Goal: Information Seeking & Learning: Learn about a topic

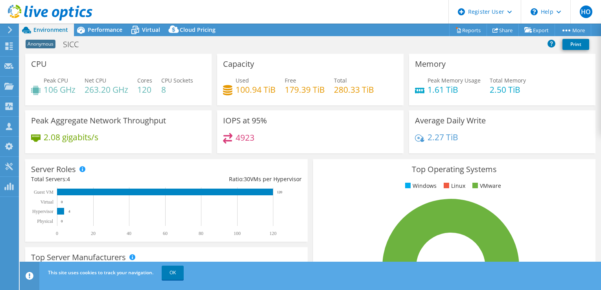
select select "EUFrankfurt"
select select "USD"
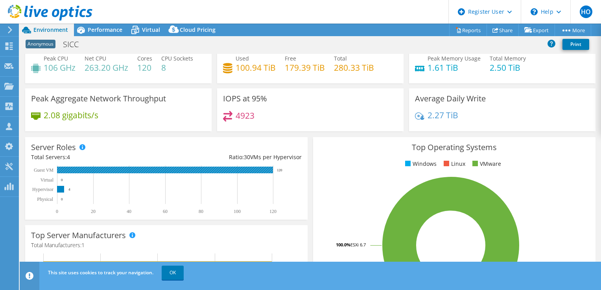
scroll to position [26, 0]
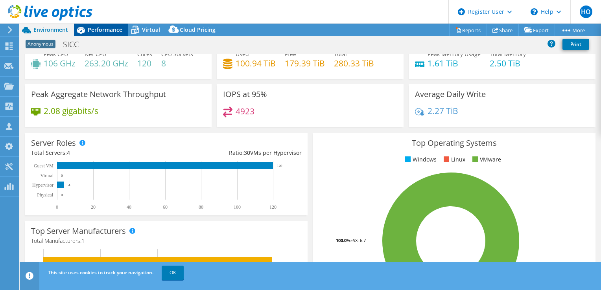
click at [111, 33] on span "Performance" at bounding box center [105, 29] width 35 height 7
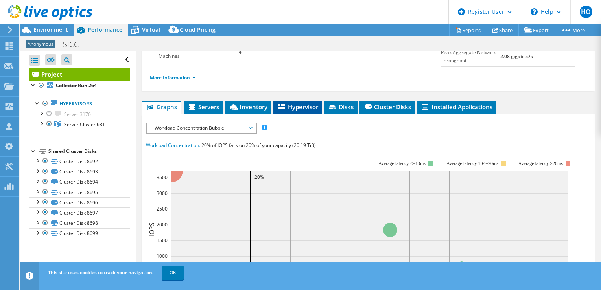
scroll to position [109, 0]
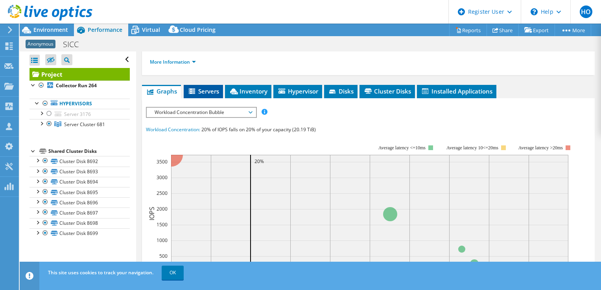
click at [197, 90] on span "Servers" at bounding box center [203, 91] width 31 height 8
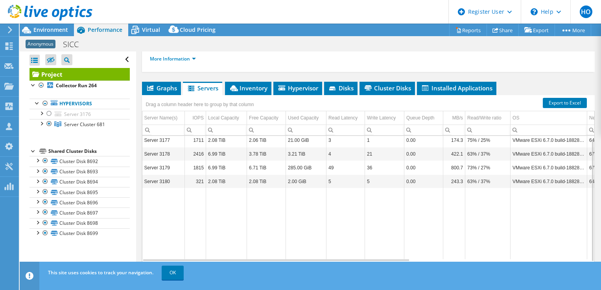
scroll to position [112, 0]
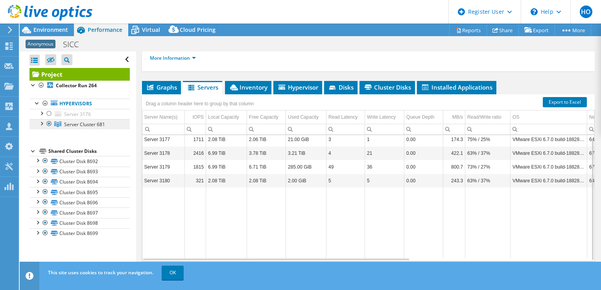
click at [81, 123] on span "Server Cluster 681" at bounding box center [84, 124] width 41 height 7
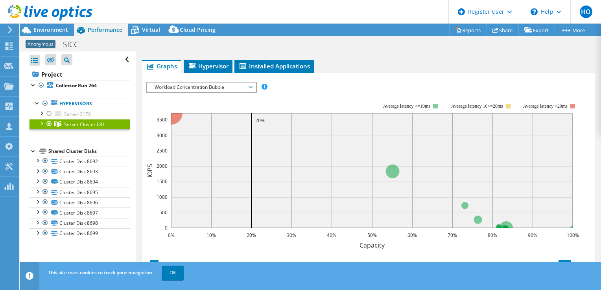
click at [41, 123] on div at bounding box center [41, 123] width 8 height 8
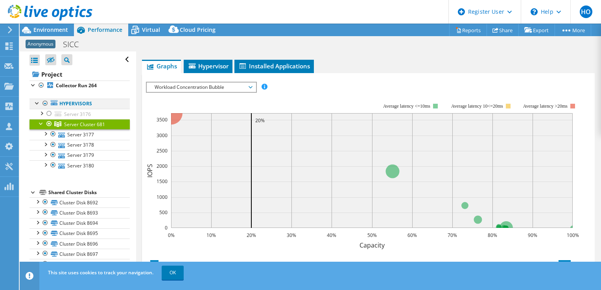
click at [37, 103] on div at bounding box center [37, 103] width 8 height 8
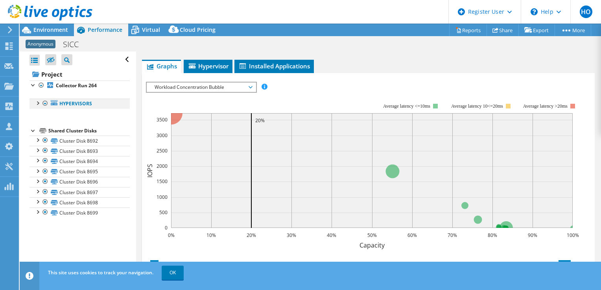
click at [37, 103] on div at bounding box center [37, 103] width 8 height 8
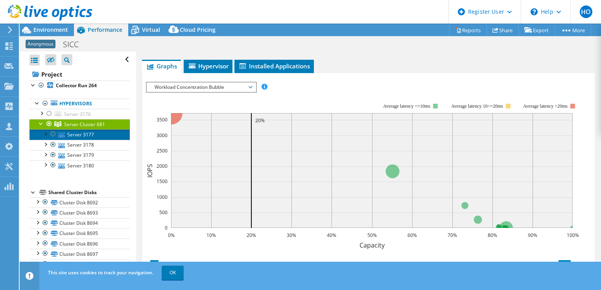
click at [73, 136] on link "Server 3177" at bounding box center [79, 134] width 100 height 10
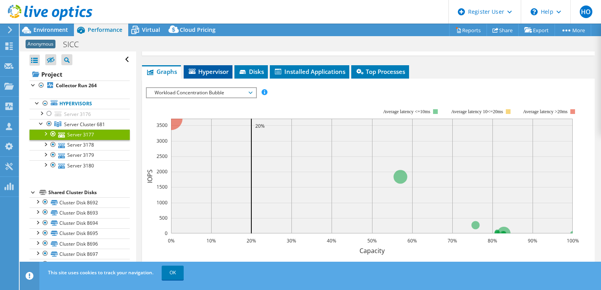
click at [215, 71] on span "Hypervisor" at bounding box center [208, 72] width 41 height 8
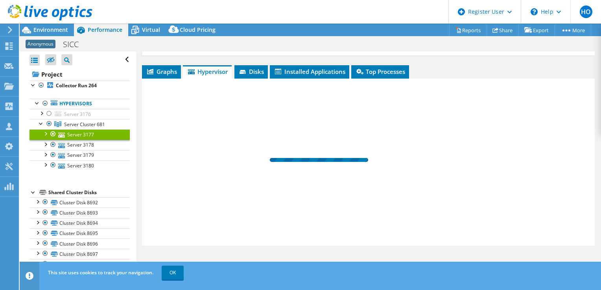
scroll to position [112, 0]
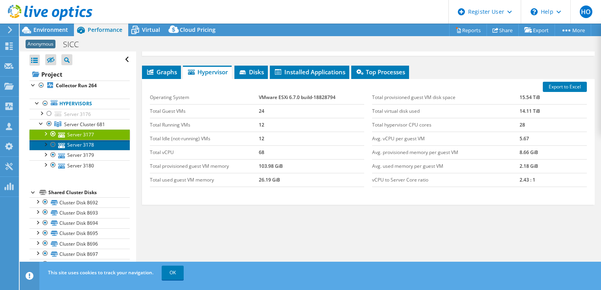
click at [85, 147] on link "Server 3178" at bounding box center [79, 145] width 100 height 10
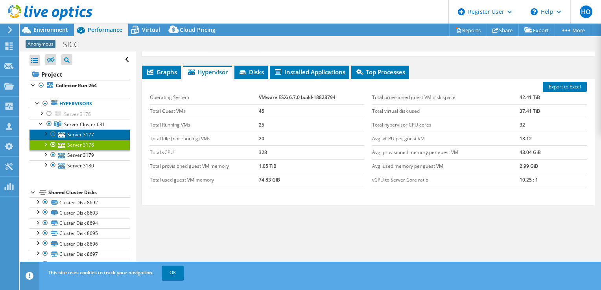
click at [83, 134] on link "Server 3177" at bounding box center [79, 134] width 100 height 10
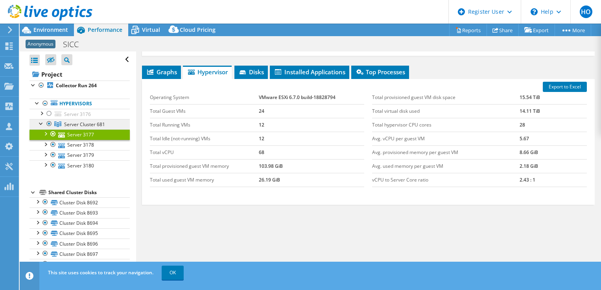
click at [87, 124] on span "Server Cluster 681" at bounding box center [84, 124] width 41 height 7
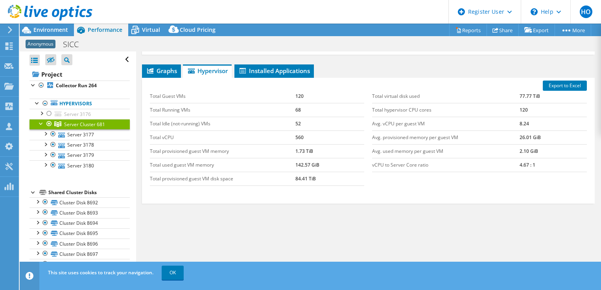
scroll to position [100, 0]
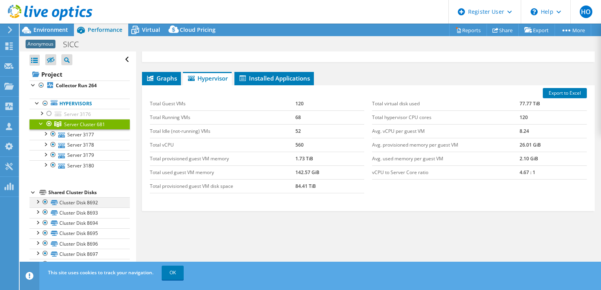
click at [46, 200] on div at bounding box center [45, 201] width 8 height 9
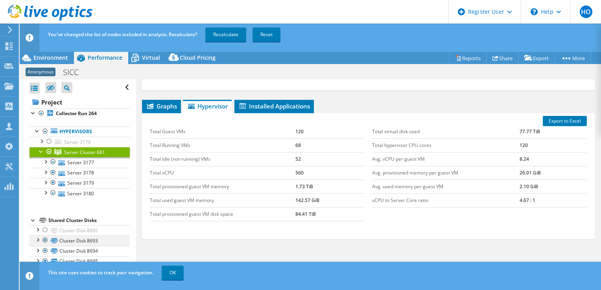
click at [47, 238] on div at bounding box center [45, 240] width 8 height 9
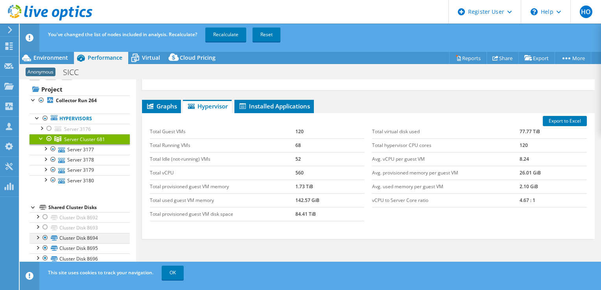
click at [43, 240] on div at bounding box center [45, 237] width 8 height 9
click at [45, 248] on div at bounding box center [45, 247] width 8 height 9
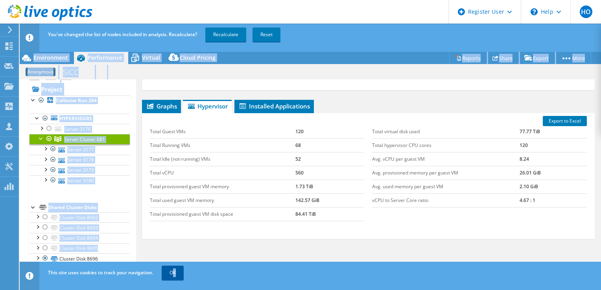
drag, startPoint x: 45, startPoint y: 256, endPoint x: 171, endPoint y: 268, distance: 127.2
click at [171, 268] on div "HO Dell User [PERSON_NAME] [PERSON_NAME][EMAIL_ADDRESS][DOMAIN_NAME] Dell My Pr…" at bounding box center [300, 159] width 601 height 318
click at [171, 268] on link "OK" at bounding box center [173, 273] width 22 height 14
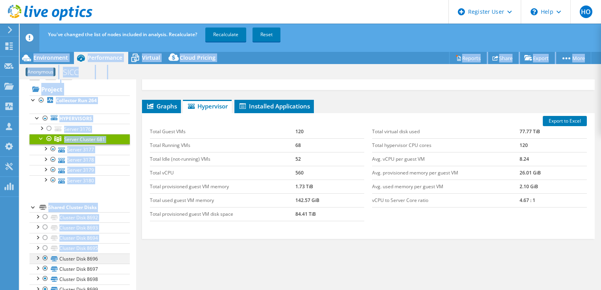
click at [44, 259] on div at bounding box center [45, 258] width 8 height 9
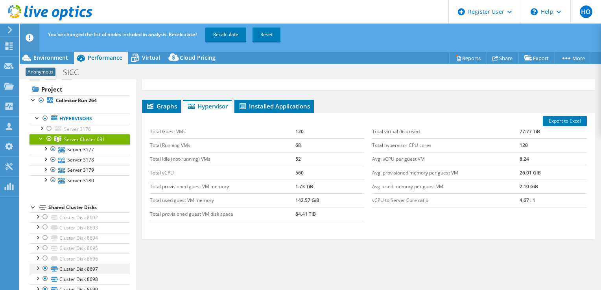
click at [46, 270] on div at bounding box center [45, 268] width 8 height 9
click at [45, 276] on div at bounding box center [45, 278] width 8 height 9
click at [46, 287] on div at bounding box center [45, 289] width 8 height 9
click at [236, 38] on link "Recalculate" at bounding box center [225, 35] width 41 height 14
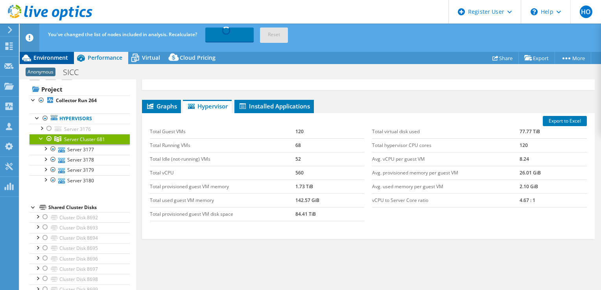
click at [52, 57] on span "Environment" at bounding box center [50, 57] width 35 height 7
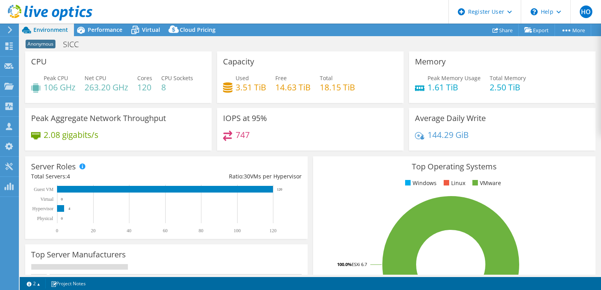
scroll to position [112, 0]
